Goal: Find specific page/section: Find specific page/section

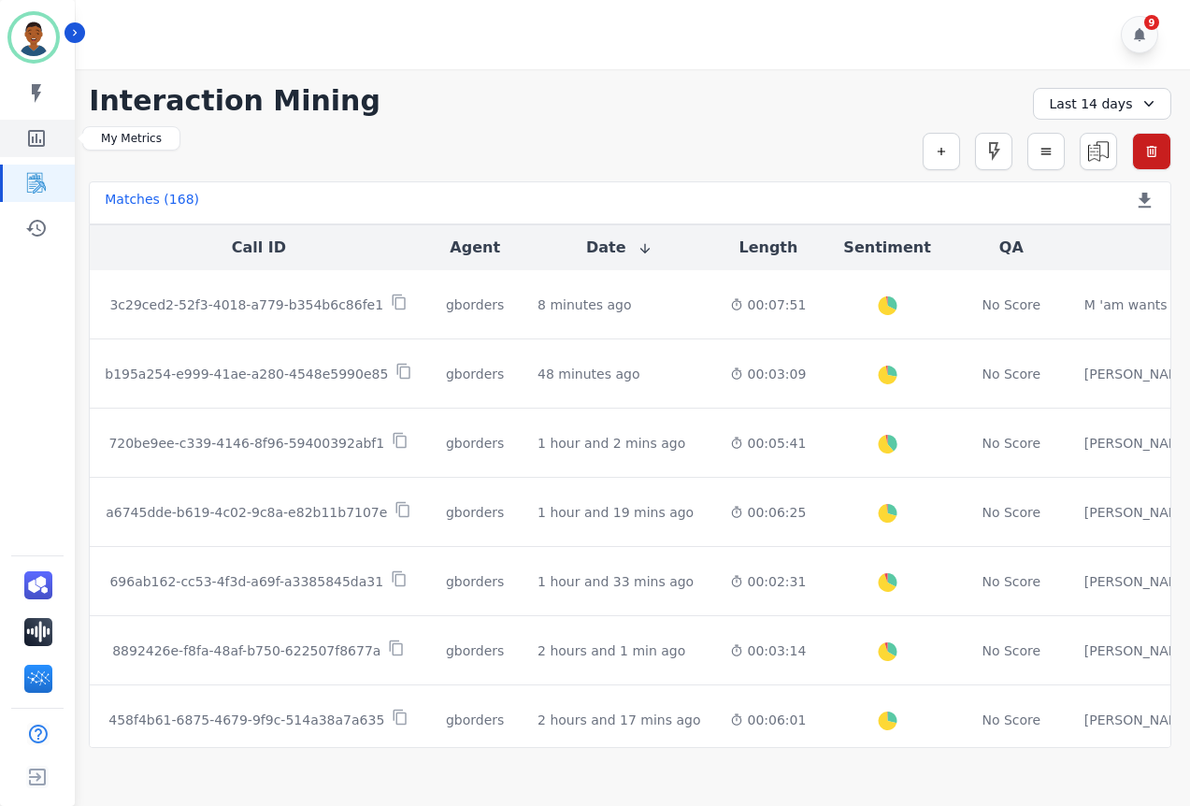
click at [36, 134] on icon "Sidebar" at bounding box center [36, 138] width 17 height 17
